Goal: Information Seeking & Learning: Learn about a topic

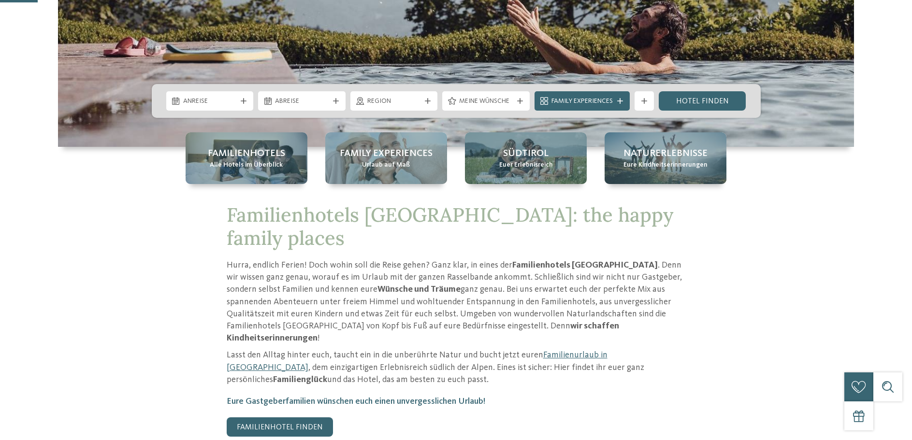
scroll to position [270, 0]
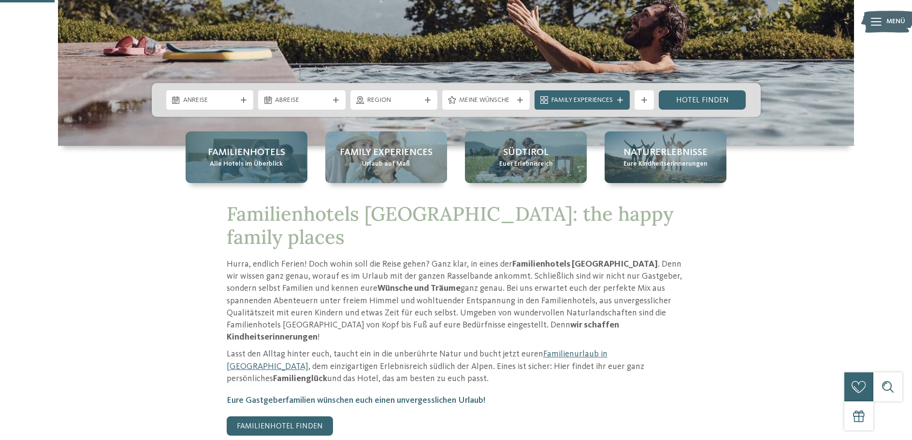
click at [240, 175] on div "Familienhotels Alle Hotels im Überblick" at bounding box center [247, 158] width 122 height 52
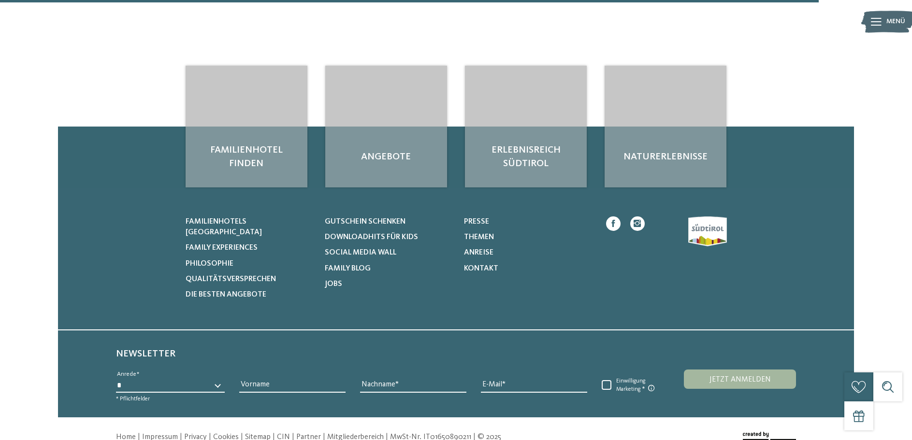
scroll to position [3278, 0]
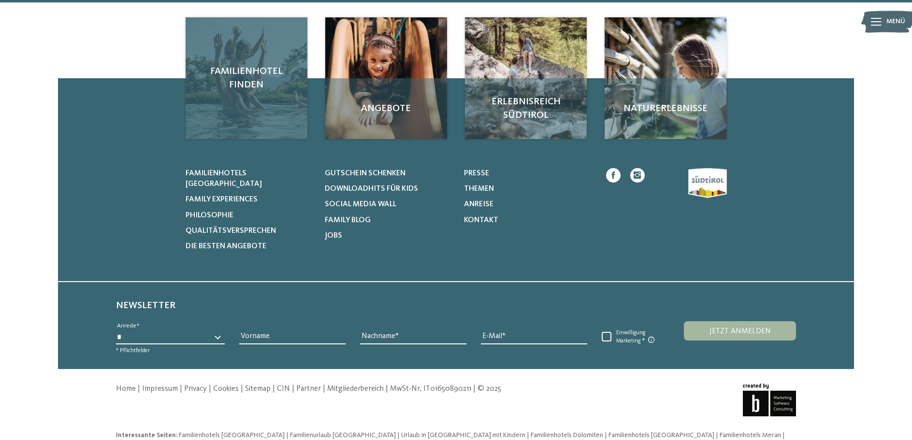
click at [260, 85] on div "Familienhotel finden" at bounding box center [247, 78] width 122 height 122
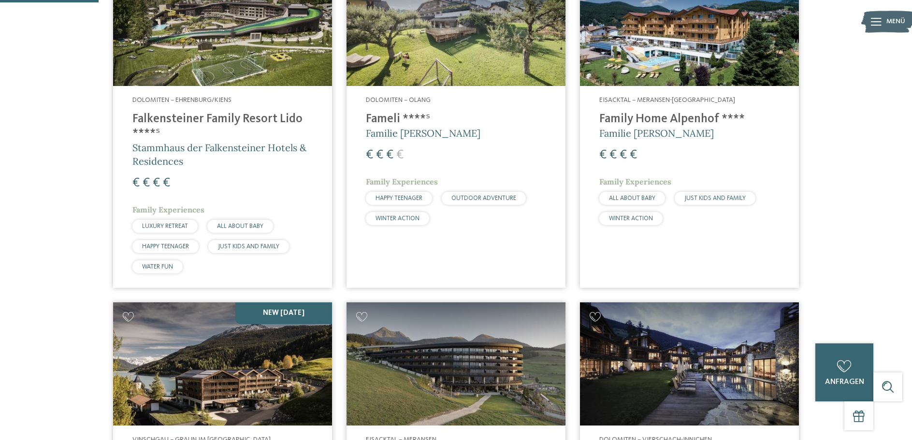
scroll to position [356, 0]
click at [651, 120] on h4 "Family Home Alpenhof ****" at bounding box center [690, 119] width 180 height 15
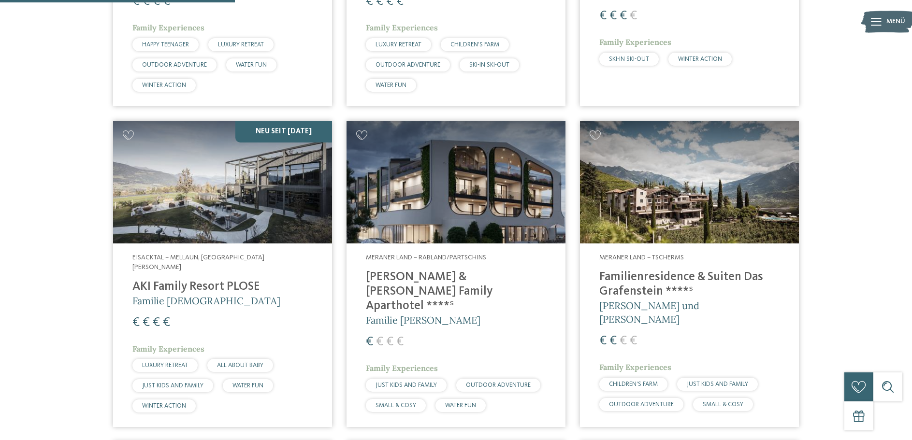
scroll to position [645, 0]
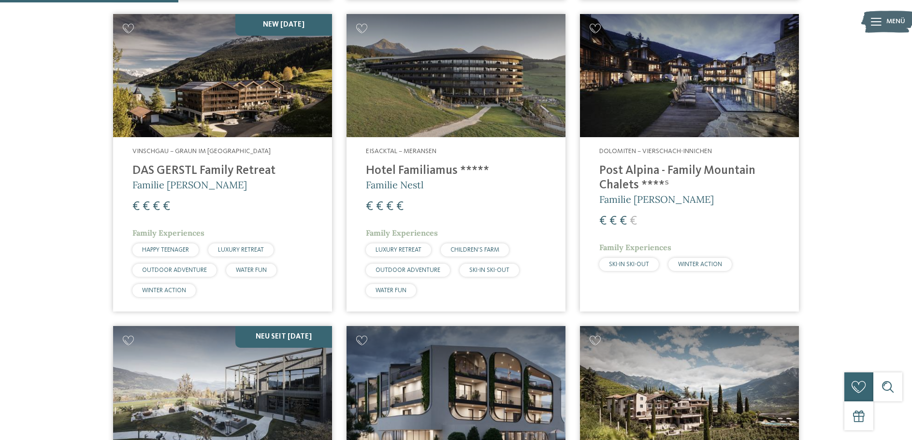
click at [259, 167] on h4 "DAS GERSTL Family Retreat" at bounding box center [222, 171] width 180 height 15
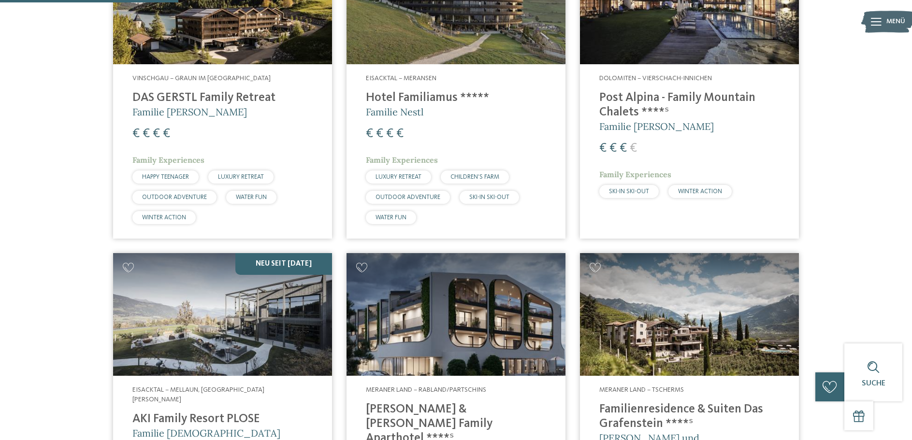
scroll to position [929, 0]
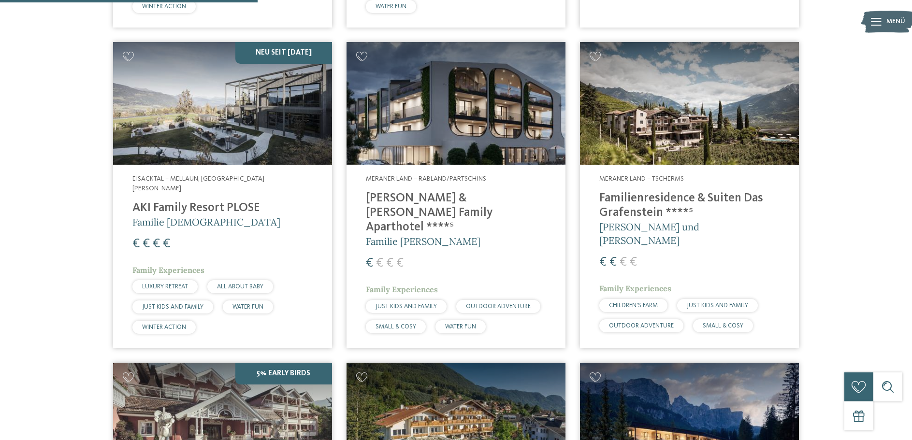
click at [274, 201] on h4 "AKI Family Resort PLOSE" at bounding box center [222, 208] width 180 height 15
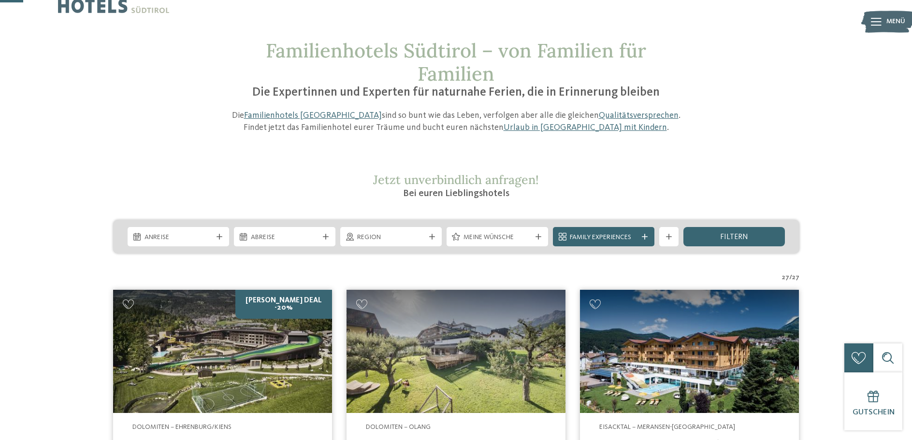
scroll to position [0, 0]
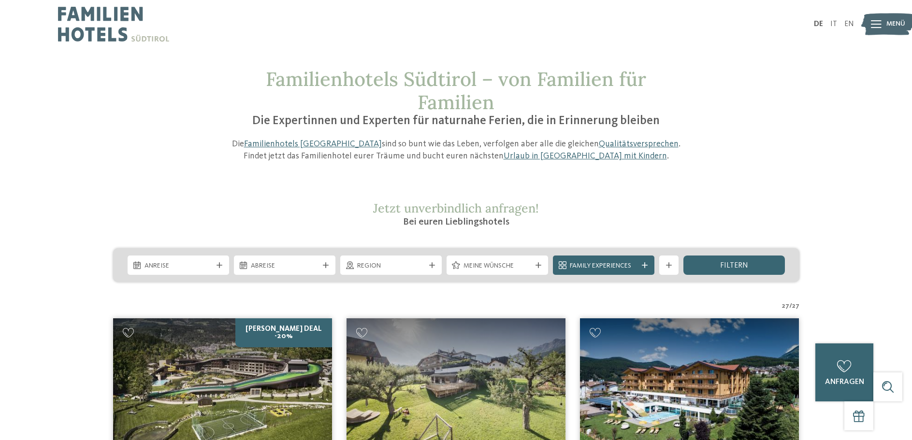
click at [85, 32] on img at bounding box center [113, 24] width 111 height 48
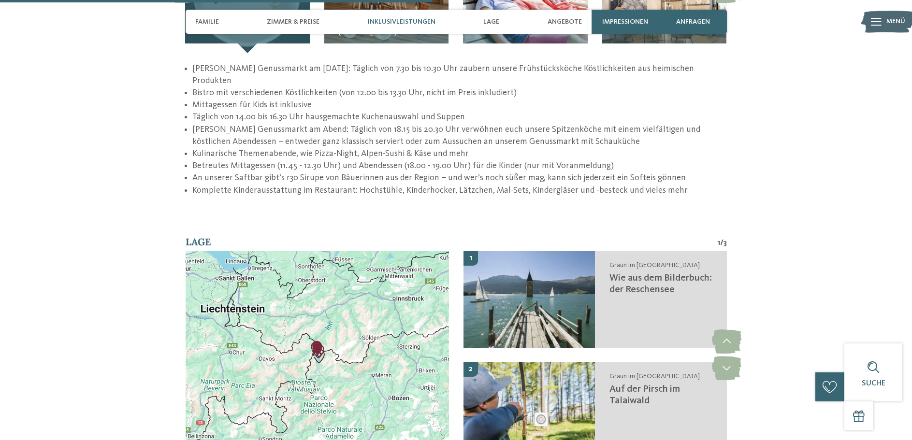
scroll to position [1550, 0]
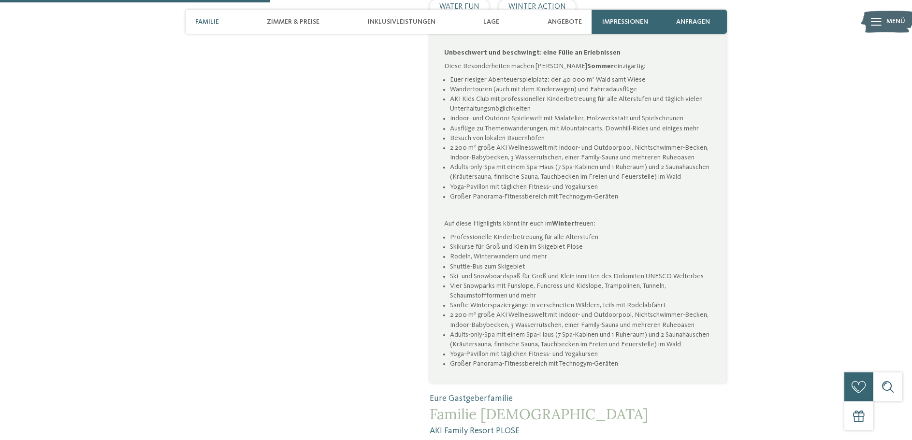
scroll to position [524, 0]
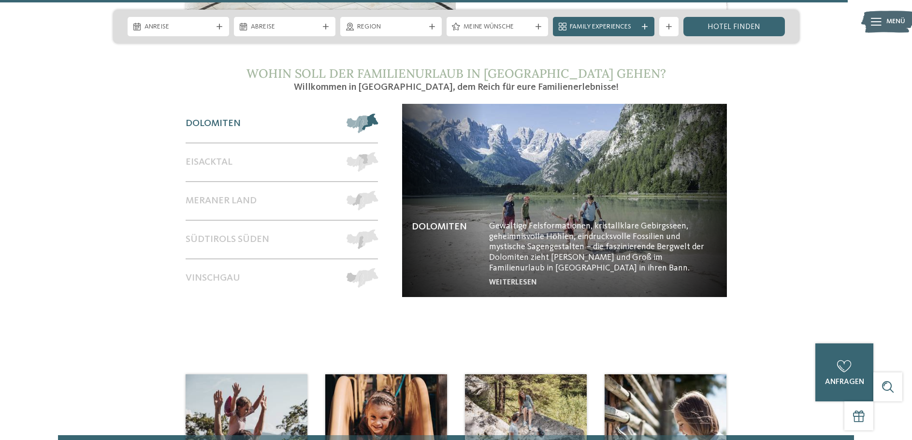
scroll to position [4180, 0]
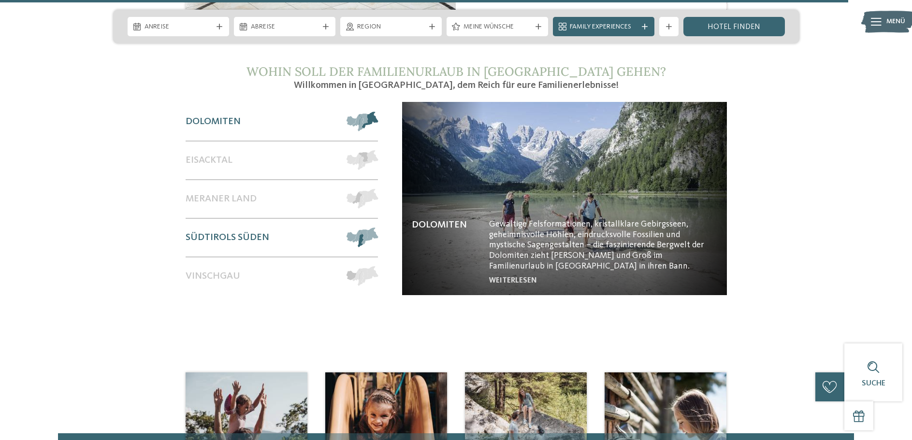
click at [263, 232] on span "Südtirols Süden" at bounding box center [228, 238] width 84 height 12
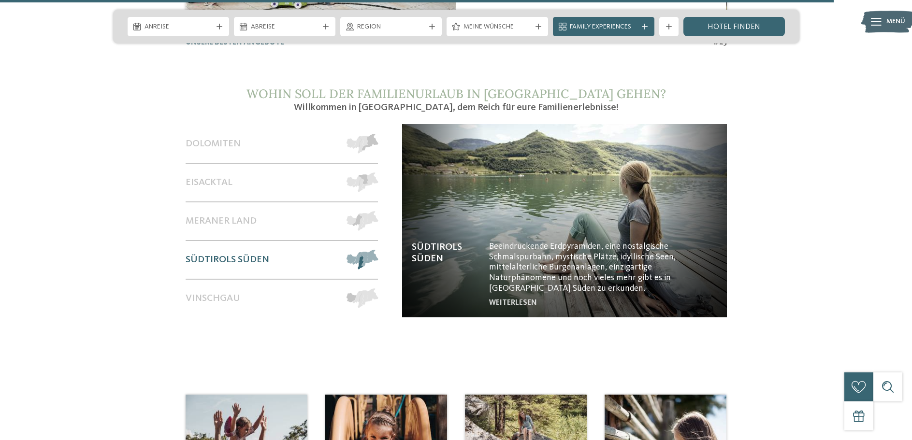
scroll to position [4083, 0]
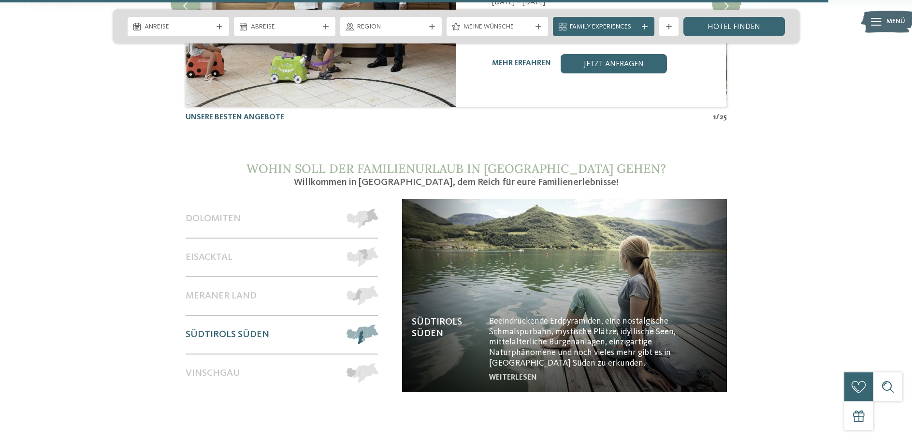
click at [547, 253] on img at bounding box center [564, 295] width 325 height 193
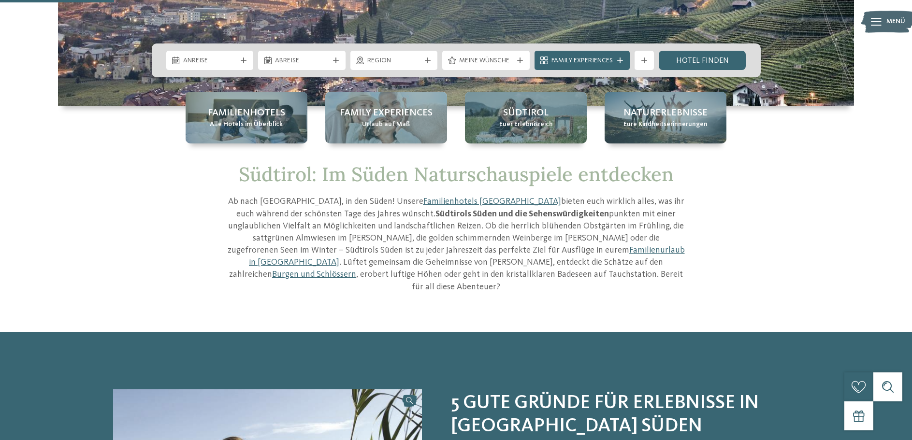
scroll to position [97, 0]
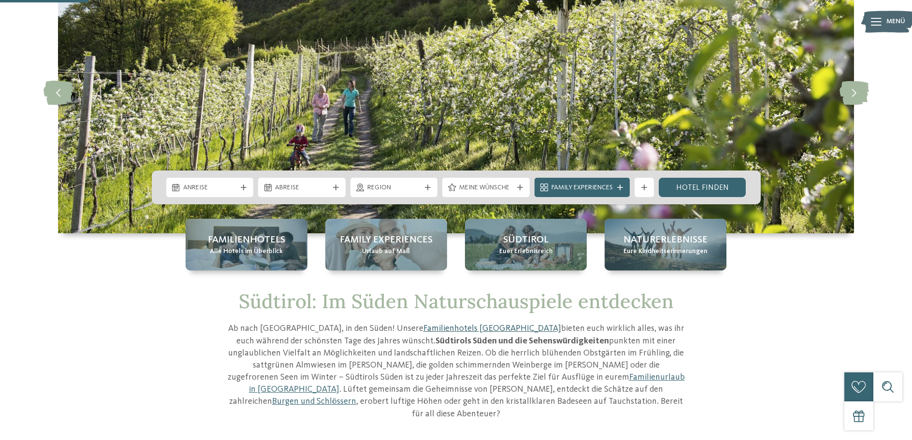
click at [424, 330] on link "Familienhotels [GEOGRAPHIC_DATA]" at bounding box center [493, 328] width 138 height 9
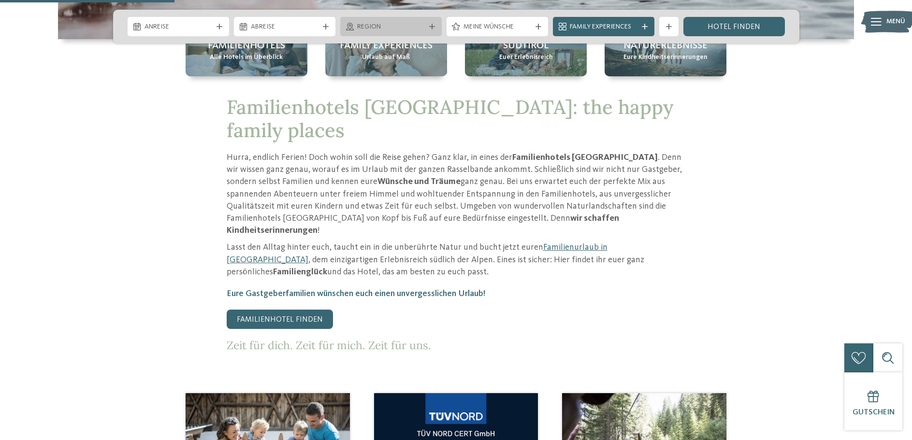
scroll to position [244, 0]
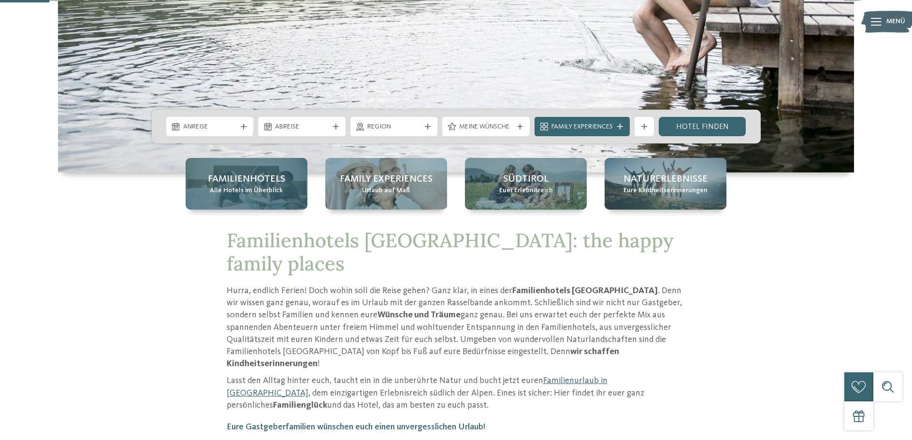
click at [246, 183] on span "Familienhotels" at bounding box center [246, 180] width 77 height 14
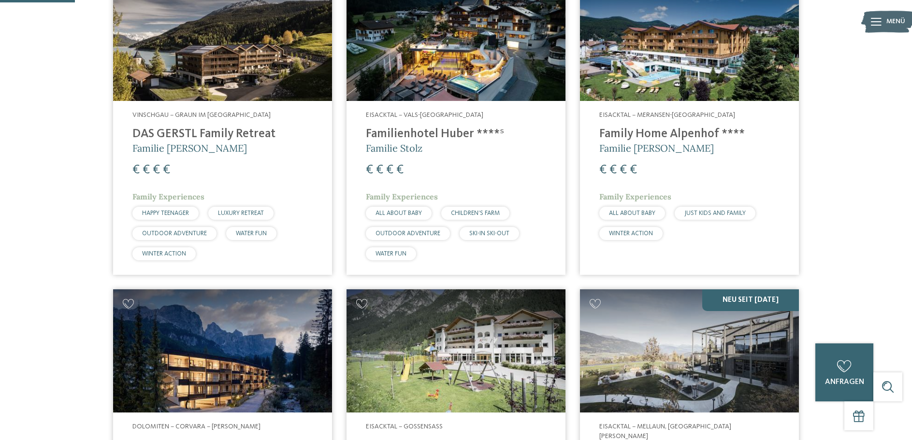
scroll to position [557, 0]
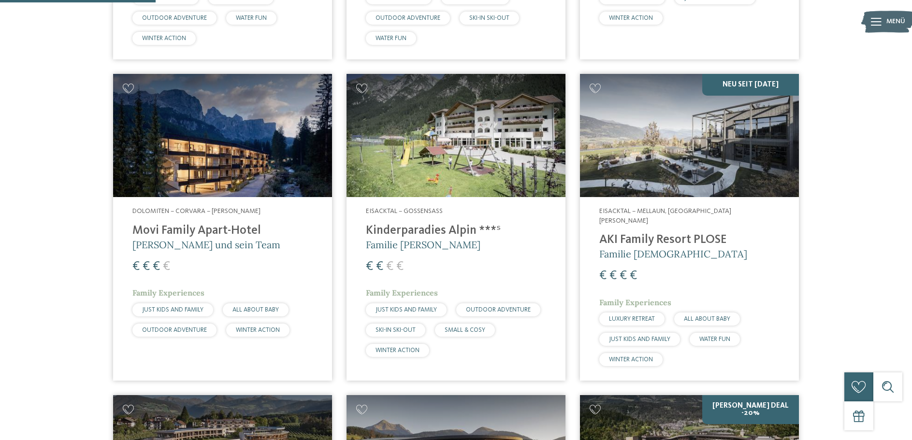
click at [403, 137] on img at bounding box center [456, 135] width 219 height 123
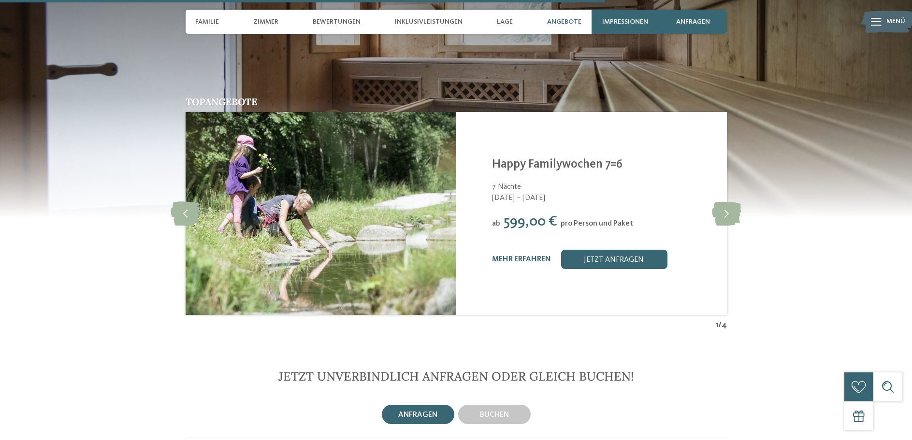
scroll to position [2116, 0]
